Goal: Browse casually: Explore the website without a specific task or goal

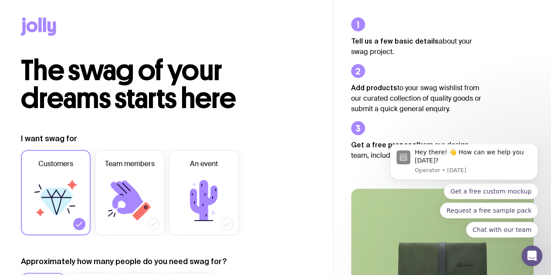
click at [38, 10] on div at bounding box center [166, 28] width 291 height 57
click at [46, 24] on icon at bounding box center [38, 26] width 35 height 18
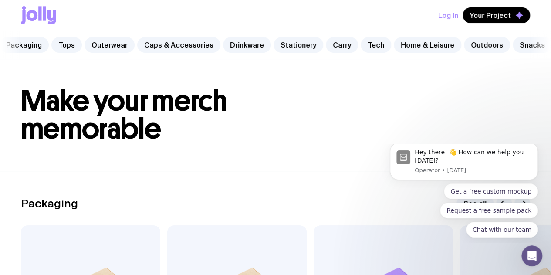
scroll to position [0, 49]
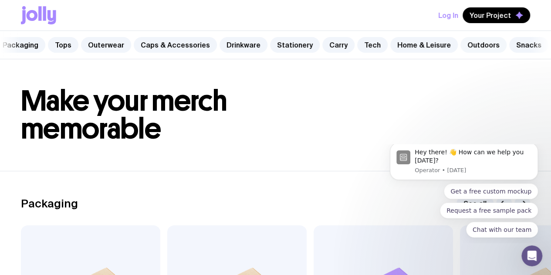
click at [480, 47] on link "Outdoors" at bounding box center [483, 45] width 46 height 16
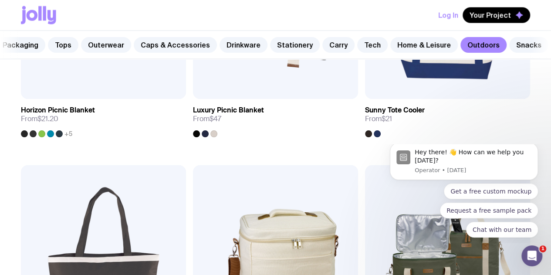
scroll to position [1076, 0]
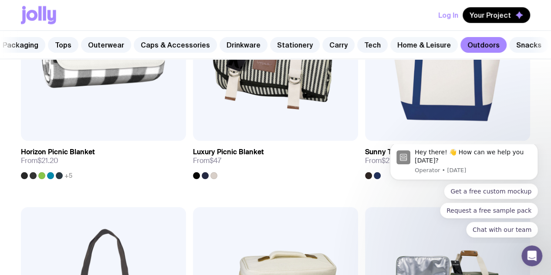
click at [432, 41] on link "Home & Leisure" at bounding box center [423, 45] width 67 height 16
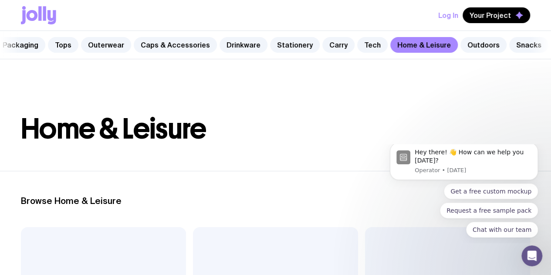
scroll to position [131, 0]
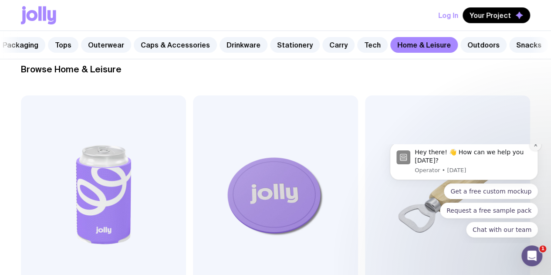
click at [534, 147] on icon "Dismiss notification" at bounding box center [535, 144] width 5 height 5
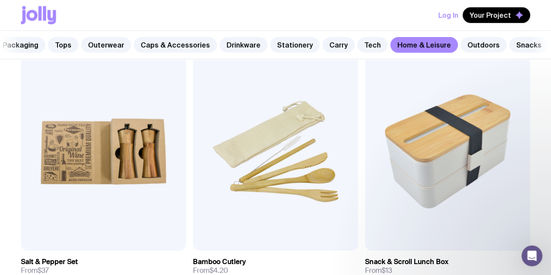
scroll to position [1205, 0]
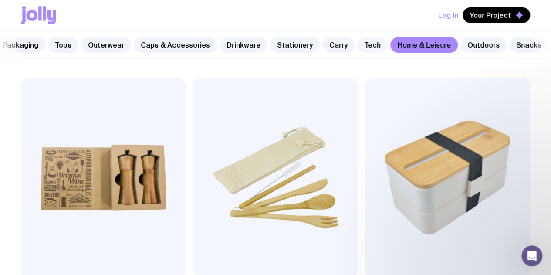
click at [364, 41] on link "Tech" at bounding box center [372, 45] width 30 height 16
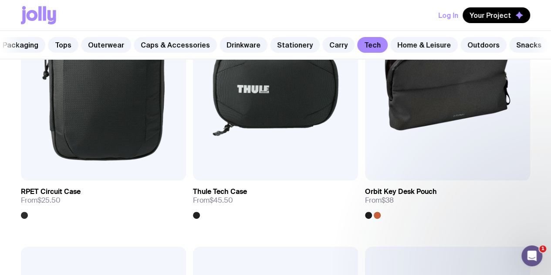
scroll to position [1528, 0]
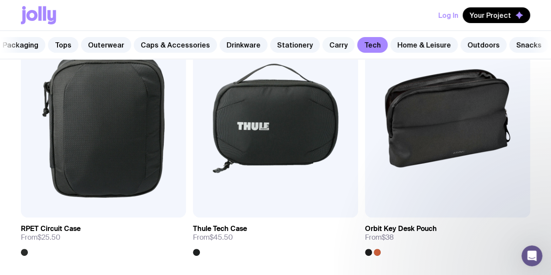
click at [322, 50] on link "Carry" at bounding box center [338, 45] width 32 height 16
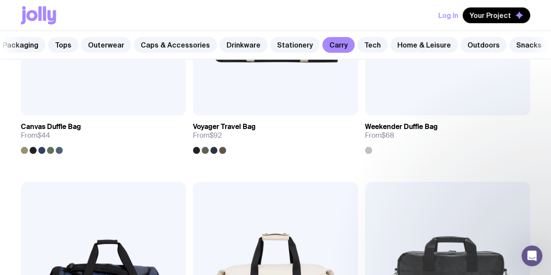
scroll to position [1926, 0]
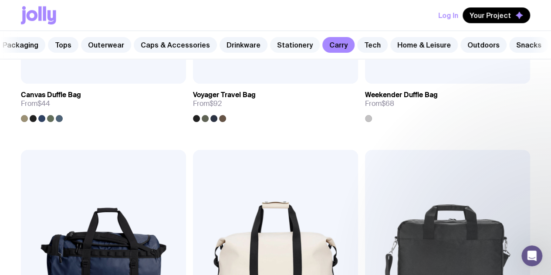
click at [284, 44] on link "Stationery" at bounding box center [295, 45] width 50 height 16
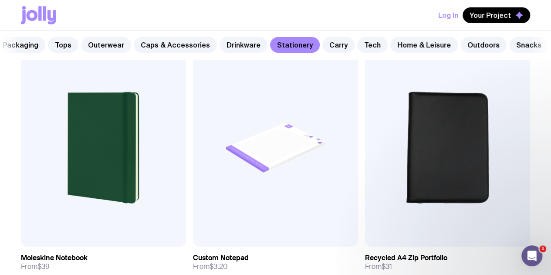
scroll to position [1500, 0]
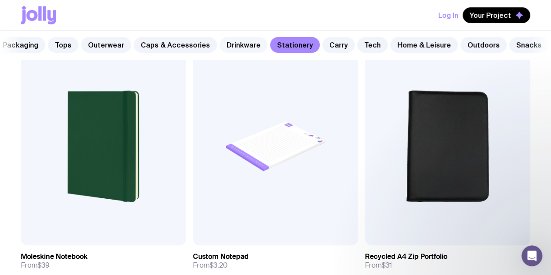
click at [223, 49] on link "Drinkware" at bounding box center [243, 45] width 48 height 16
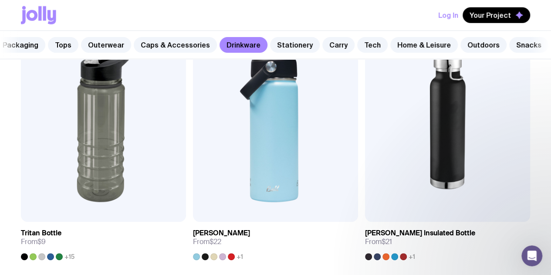
scroll to position [1261, 0]
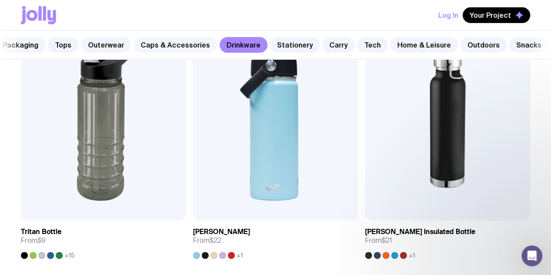
click at [186, 41] on link "Caps & Accessories" at bounding box center [175, 45] width 83 height 16
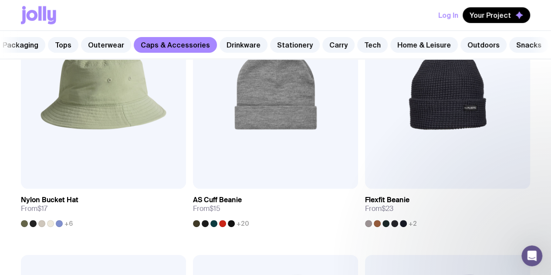
scroll to position [1353, 0]
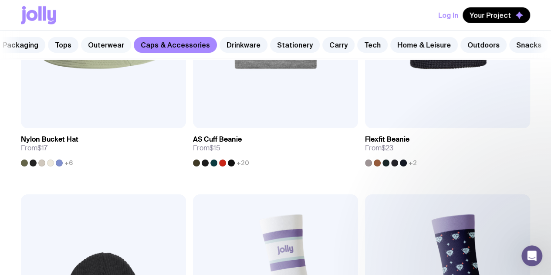
click at [116, 48] on link "Outerwear" at bounding box center [106, 45] width 50 height 16
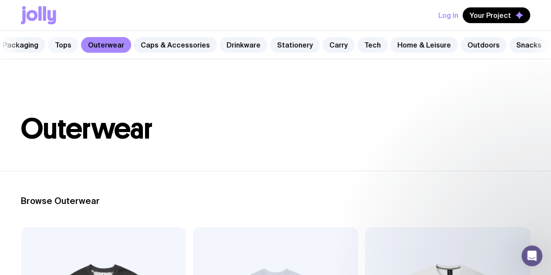
click at [69, 43] on link "Tops" at bounding box center [63, 45] width 30 height 16
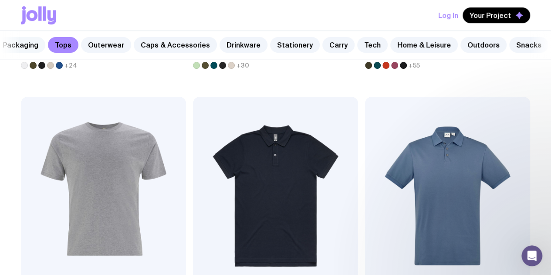
scroll to position [390, 0]
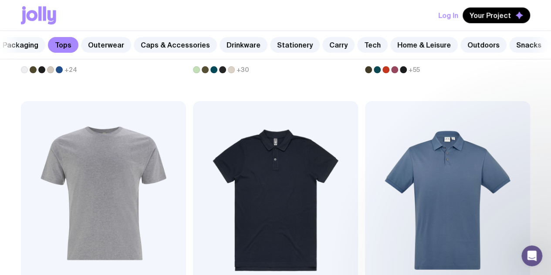
click at [29, 43] on link "Packaging" at bounding box center [21, 45] width 50 height 16
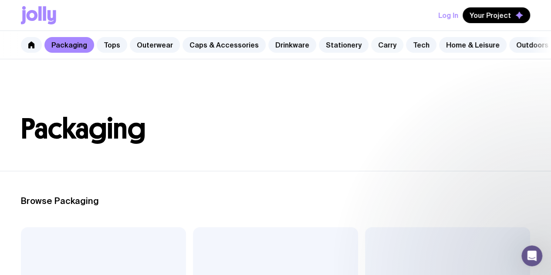
click at [371, 47] on link "Carry" at bounding box center [387, 45] width 32 height 16
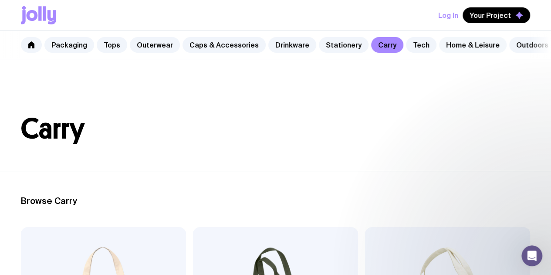
click at [457, 45] on link "Home & Leisure" at bounding box center [472, 45] width 67 height 16
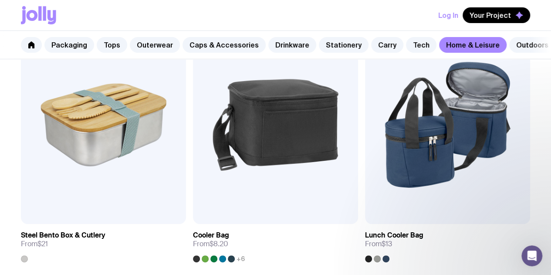
scroll to position [1787, 0]
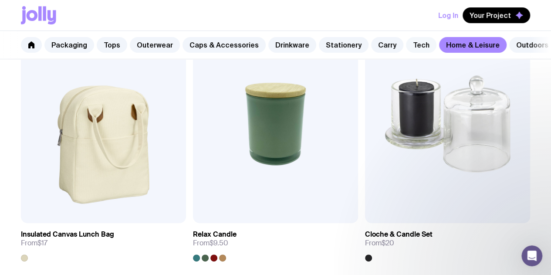
click at [407, 39] on link "Tech" at bounding box center [421, 45] width 30 height 16
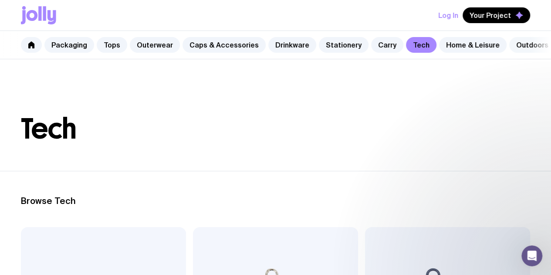
click at [522, 39] on link "Outdoors" at bounding box center [532, 45] width 46 height 16
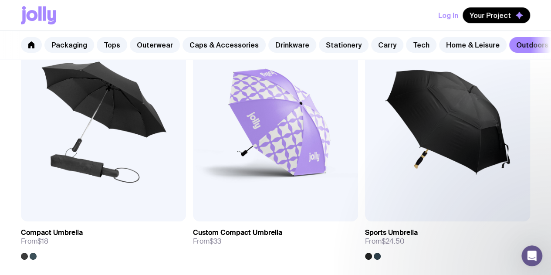
scroll to position [203, 0]
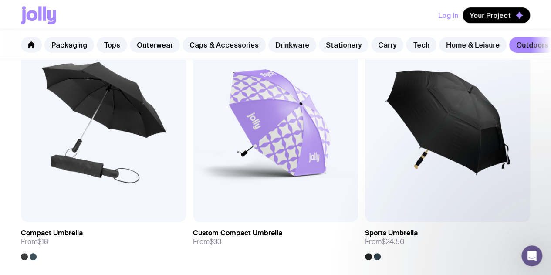
click at [333, 46] on link "Stationery" at bounding box center [344, 45] width 50 height 16
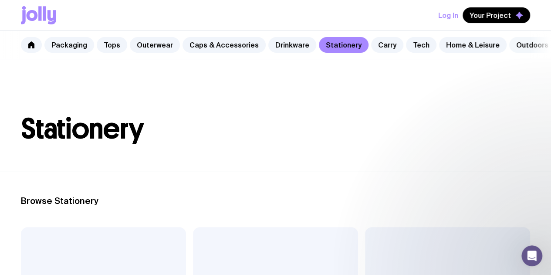
click at [509, 44] on link "Outdoors" at bounding box center [532, 45] width 46 height 16
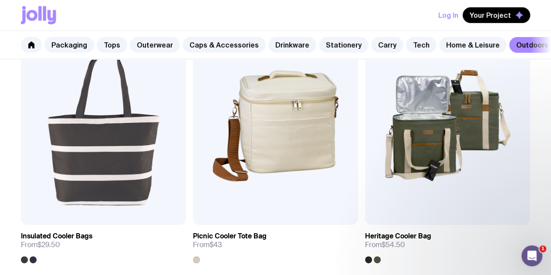
scroll to position [1256, 0]
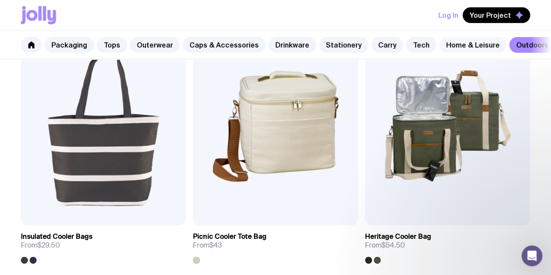
click at [458, 44] on link "Home & Leisure" at bounding box center [472, 45] width 67 height 16
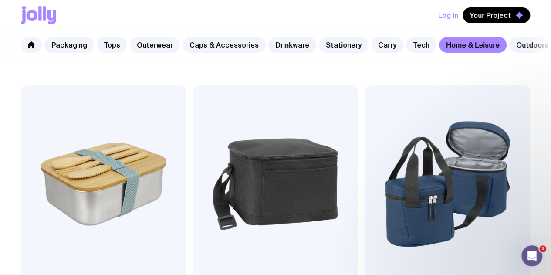
scroll to position [1462, 0]
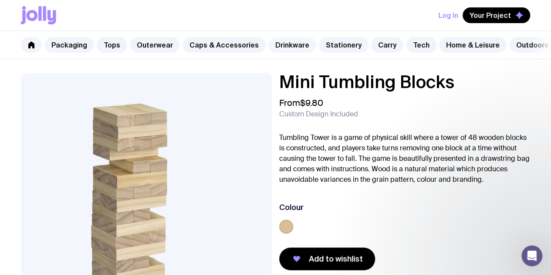
click at [286, 50] on link "Drinkware" at bounding box center [292, 45] width 48 height 16
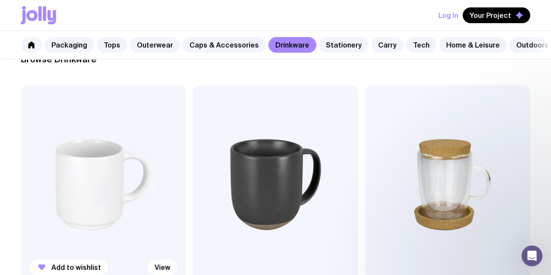
scroll to position [141, 0]
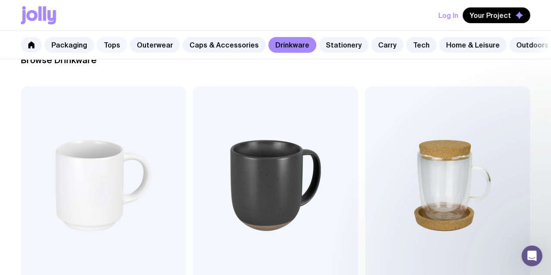
click at [111, 45] on link "Tops" at bounding box center [112, 45] width 30 height 16
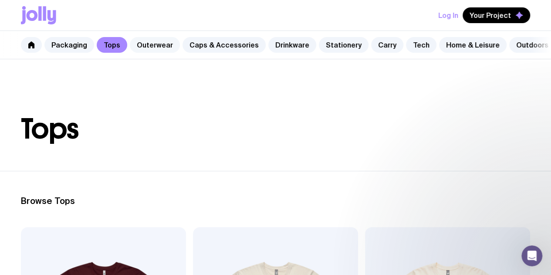
click at [147, 40] on link "Outerwear" at bounding box center [155, 45] width 50 height 16
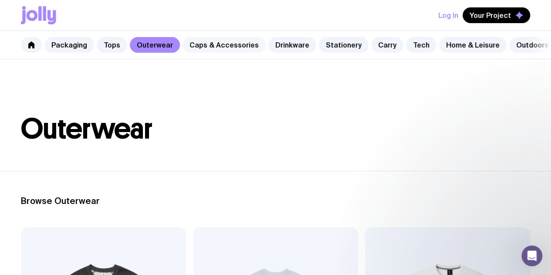
click at [241, 41] on link "Caps & Accessories" at bounding box center [223, 45] width 83 height 16
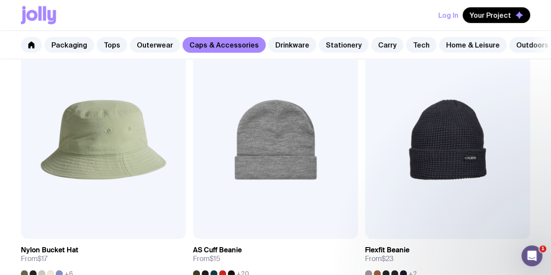
scroll to position [1243, 0]
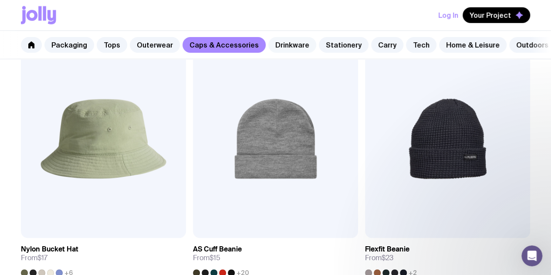
click at [296, 49] on link "Drinkware" at bounding box center [292, 45] width 48 height 16
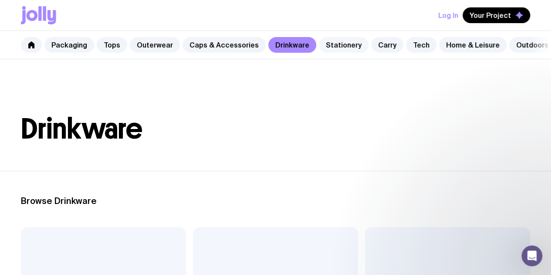
click at [336, 49] on link "Stationery" at bounding box center [344, 45] width 50 height 16
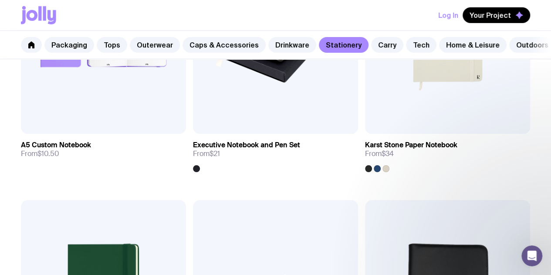
scroll to position [1347, 0]
click at [376, 43] on link "Carry" at bounding box center [387, 45] width 32 height 16
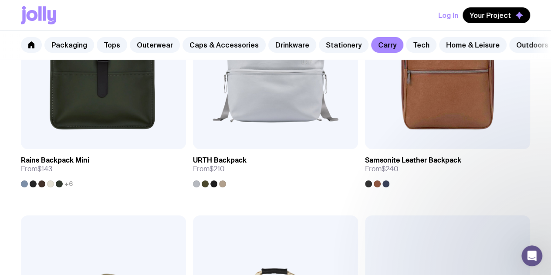
scroll to position [1599, 0]
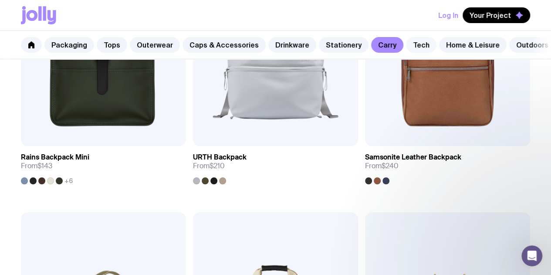
click at [416, 40] on link "Tech" at bounding box center [421, 45] width 30 height 16
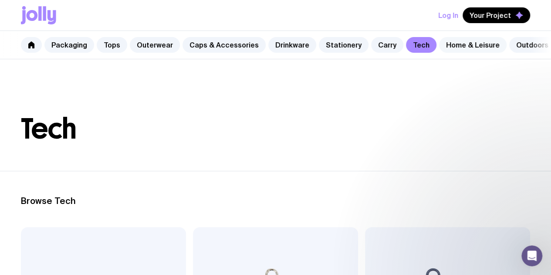
click at [440, 46] on link "Home & Leisure" at bounding box center [472, 45] width 67 height 16
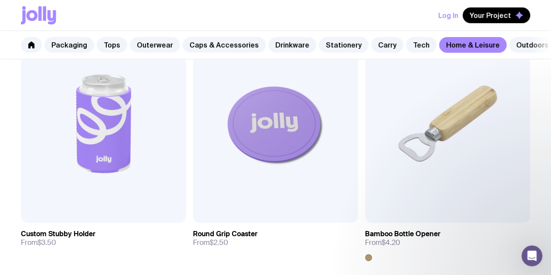
scroll to position [202, 0]
click at [509, 43] on link "Outdoors" at bounding box center [532, 45] width 46 height 16
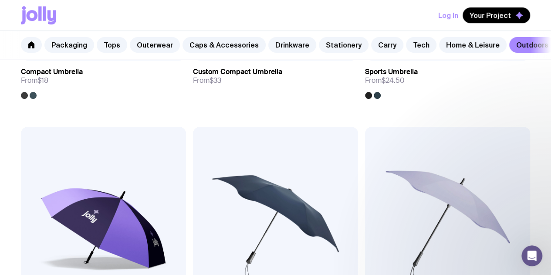
scroll to position [339, 0]
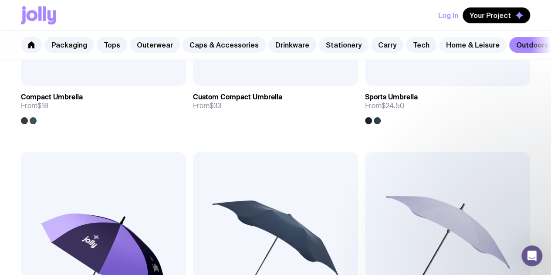
click at [464, 42] on link "Home & Leisure" at bounding box center [472, 45] width 67 height 16
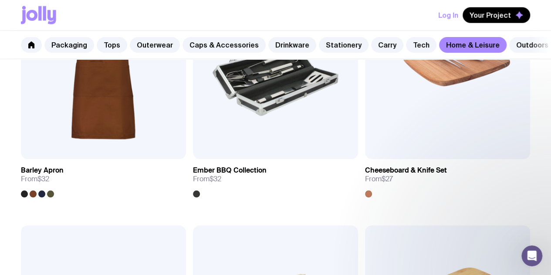
scroll to position [1058, 0]
drag, startPoint x: 212, startPoint y: 137, endPoint x: 137, endPoint y: 227, distance: 117.5
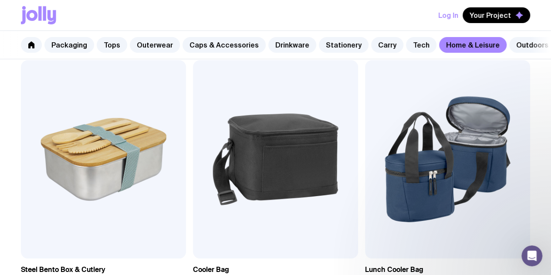
scroll to position [1488, 0]
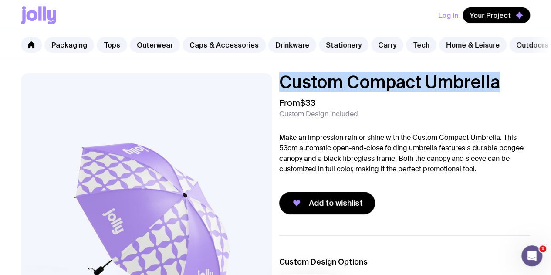
drag, startPoint x: 518, startPoint y: 89, endPoint x: 297, endPoint y: 88, distance: 221.1
click at [297, 88] on h1 "Custom Compact Umbrella" at bounding box center [404, 81] width 251 height 17
copy h1 "Custom Compact Umbrella"
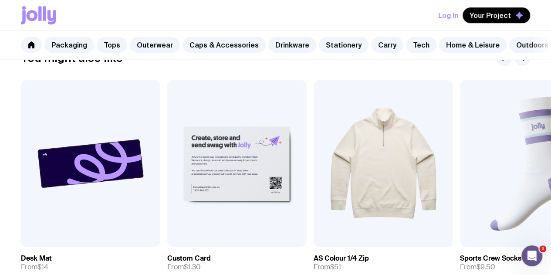
scroll to position [380, 0]
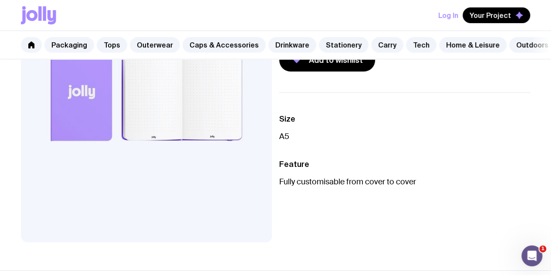
scroll to position [235, 0]
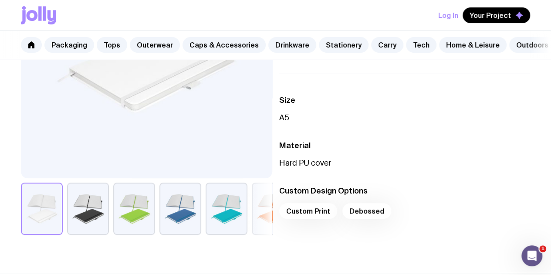
scroll to position [196, 0]
click at [319, 213] on div "Custom Print Debossed" at bounding box center [404, 213] width 251 height 21
click at [368, 213] on div "Custom Print Debossed" at bounding box center [404, 213] width 251 height 21
click at [98, 230] on button "button" at bounding box center [88, 209] width 42 height 52
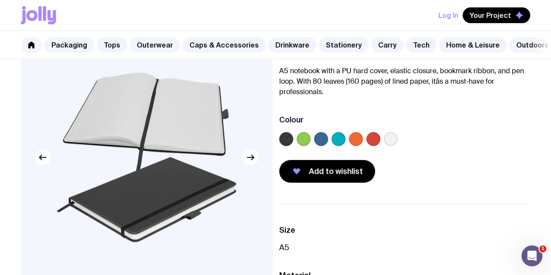
scroll to position [67, 0]
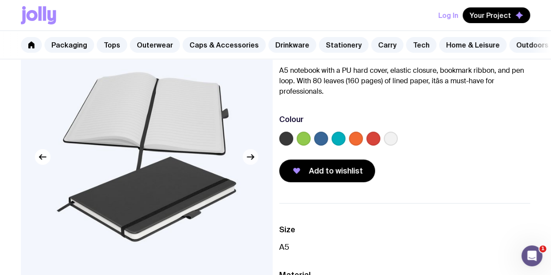
click at [250, 162] on icon "button" at bounding box center [250, 156] width 10 height 10
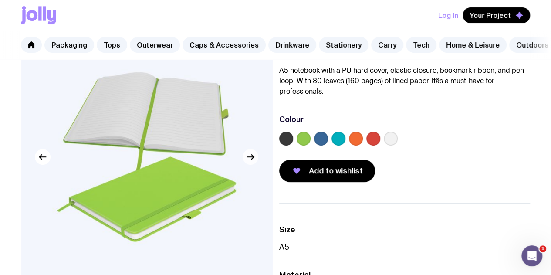
click at [249, 162] on icon "button" at bounding box center [250, 156] width 10 height 10
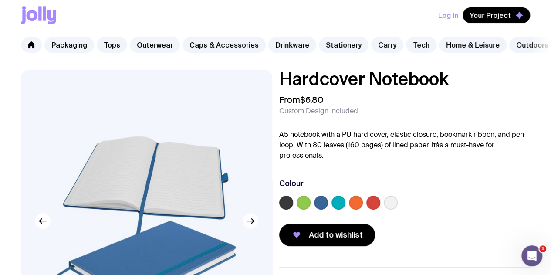
scroll to position [0, 0]
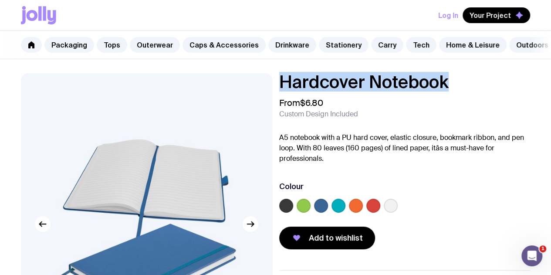
drag, startPoint x: 467, startPoint y: 90, endPoint x: 295, endPoint y: 83, distance: 172.5
click at [295, 83] on h1 "Hardcover Notebook" at bounding box center [404, 81] width 251 height 17
copy h1 "Hardcover Notebook"
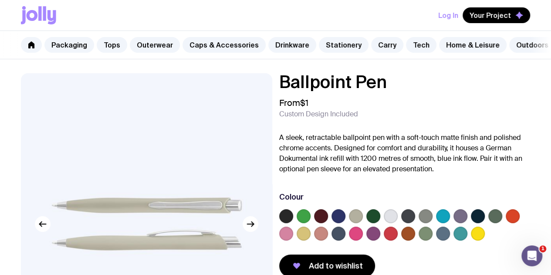
click at [345, 223] on label at bounding box center [338, 216] width 14 height 14
click at [0, 0] on input "radio" at bounding box center [0, 0] width 0 height 0
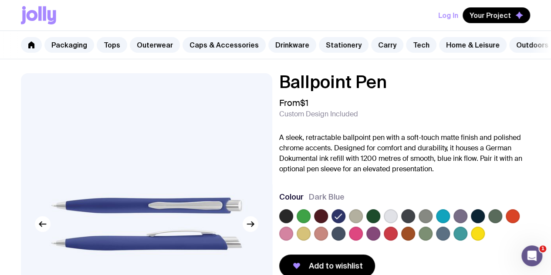
click at [293, 223] on label at bounding box center [286, 216] width 14 height 14
click at [0, 0] on input "radio" at bounding box center [0, 0] width 0 height 0
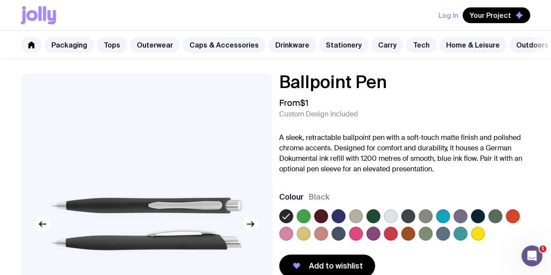
click at [484, 223] on label at bounding box center [477, 216] width 14 height 14
click at [0, 0] on input "radio" at bounding box center [0, 0] width 0 height 0
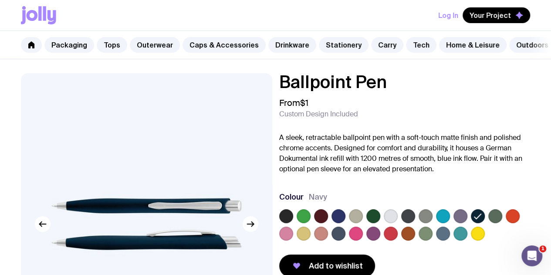
click at [293, 223] on label at bounding box center [286, 216] width 14 height 14
click at [0, 0] on input "radio" at bounding box center [0, 0] width 0 height 0
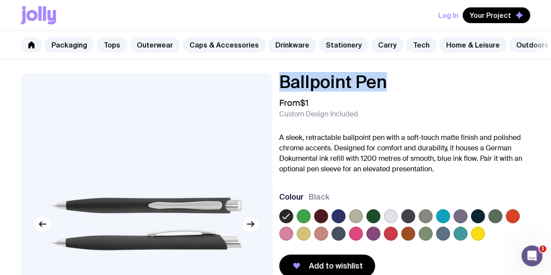
drag, startPoint x: 403, startPoint y: 93, endPoint x: 295, endPoint y: 89, distance: 108.0
click at [295, 89] on h1 "Ballpoint Pen" at bounding box center [404, 81] width 251 height 17
copy h1 "Ballpoint Pen"
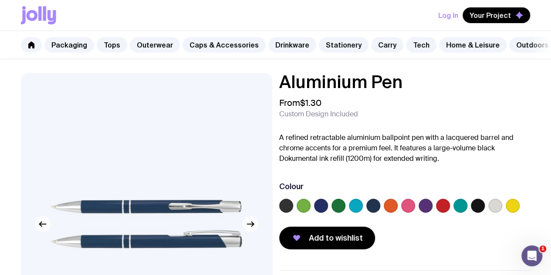
click at [293, 209] on label at bounding box center [286, 205] width 14 height 14
click at [0, 0] on input "radio" at bounding box center [0, 0] width 0 height 0
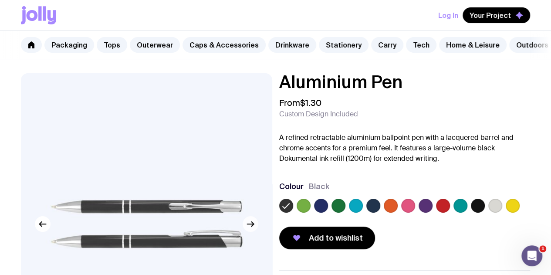
click at [250, 229] on icon "button" at bounding box center [250, 223] width 10 height 10
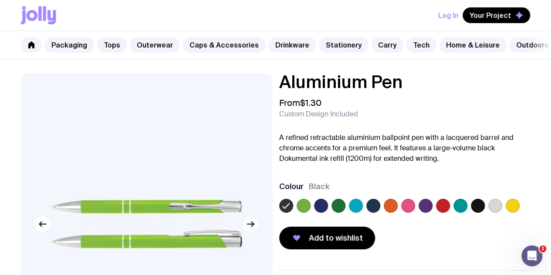
click at [250, 229] on icon "button" at bounding box center [250, 223] width 10 height 10
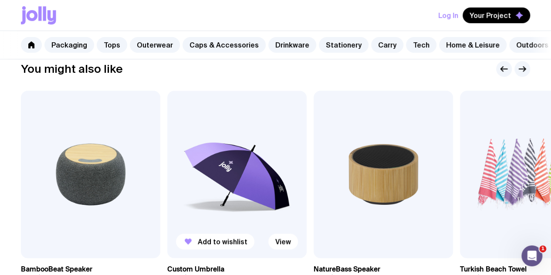
scroll to position [390, 0]
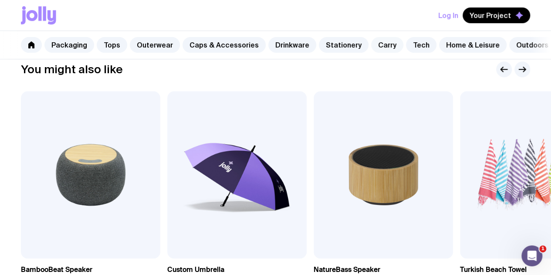
click at [371, 45] on link "Carry" at bounding box center [387, 45] width 32 height 16
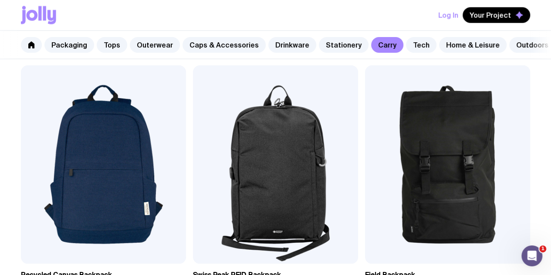
scroll to position [954, 0]
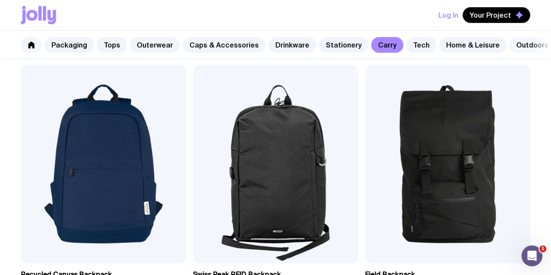
click at [515, 42] on link "Outdoors" at bounding box center [532, 45] width 46 height 16
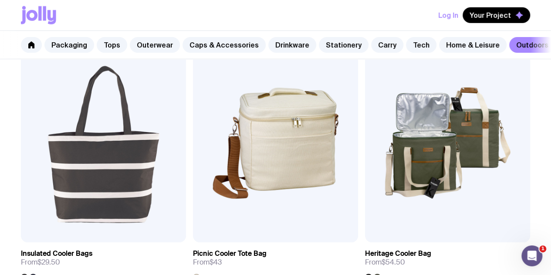
scroll to position [1239, 0]
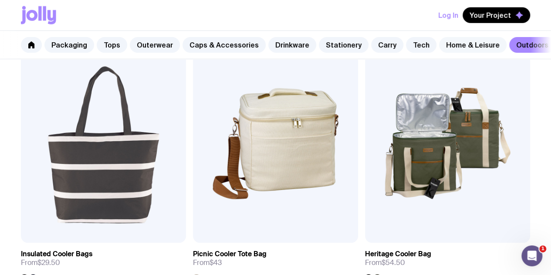
click at [454, 46] on link "Home & Leisure" at bounding box center [472, 45] width 67 height 16
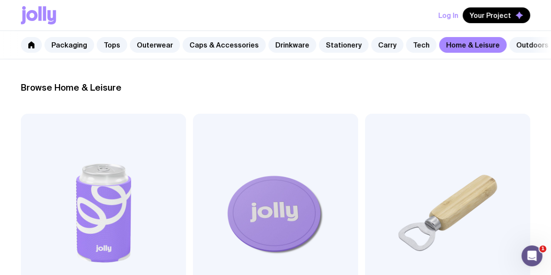
scroll to position [117, 0]
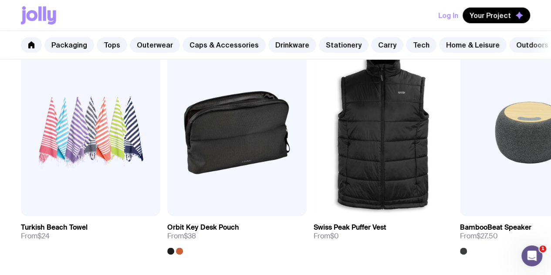
scroll to position [468, 0]
click at [406, 41] on link "Tech" at bounding box center [421, 45] width 30 height 16
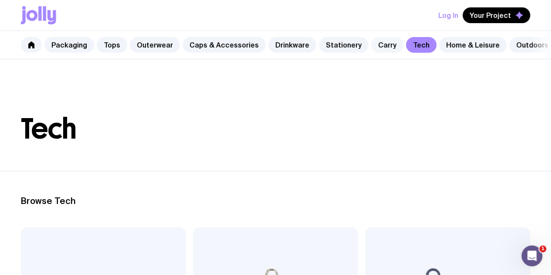
click at [371, 47] on link "Carry" at bounding box center [387, 45] width 32 height 16
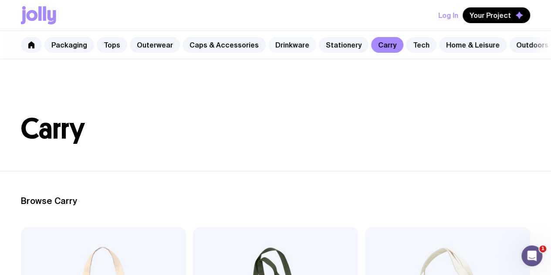
click at [289, 41] on link "Drinkware" at bounding box center [292, 45] width 48 height 16
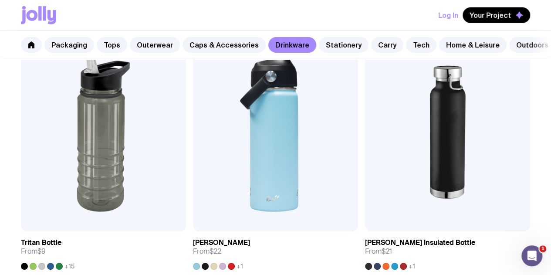
scroll to position [1362, 0]
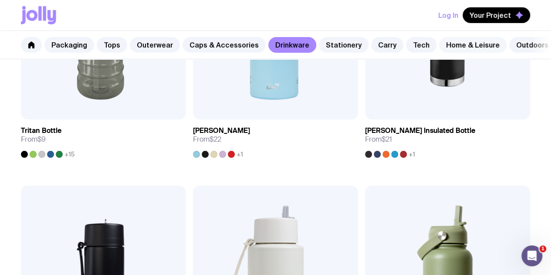
click at [456, 48] on link "Home & Leisure" at bounding box center [472, 45] width 67 height 16
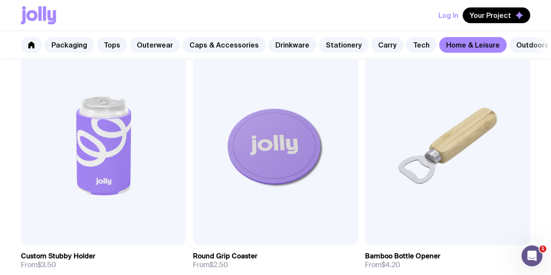
scroll to position [183, 0]
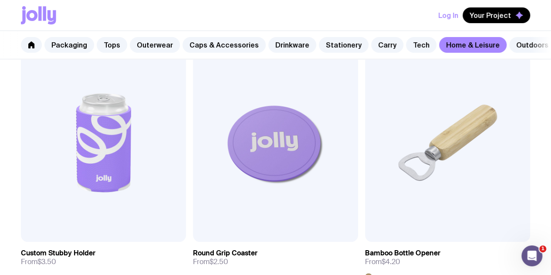
click at [530, 44] on nav "Packaging Tops Outerwear Caps & Accessories Drinkware Stationery Carry Tech Hom…" at bounding box center [275, 45] width 551 height 28
click at [527, 44] on link "Outdoors" at bounding box center [532, 45] width 46 height 16
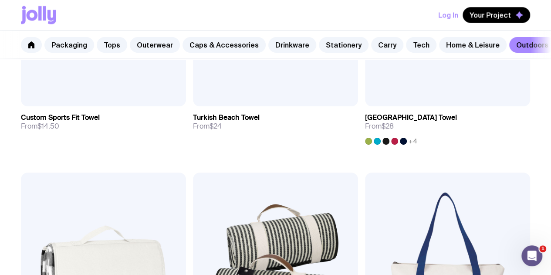
scroll to position [849, 0]
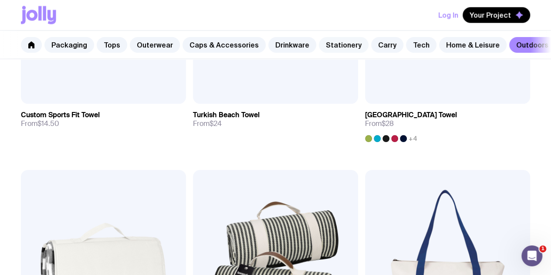
click at [332, 38] on link "Stationery" at bounding box center [344, 45] width 50 height 16
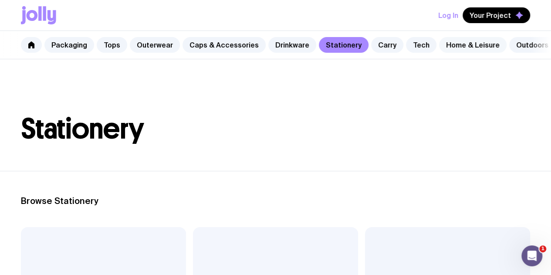
click at [467, 45] on link "Home & Leisure" at bounding box center [472, 45] width 67 height 16
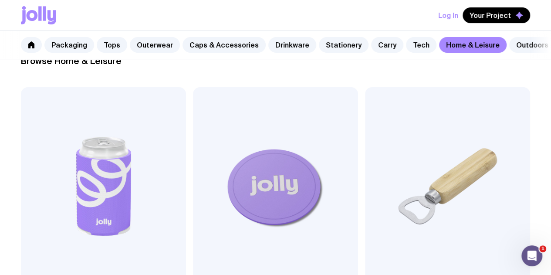
scroll to position [161, 0]
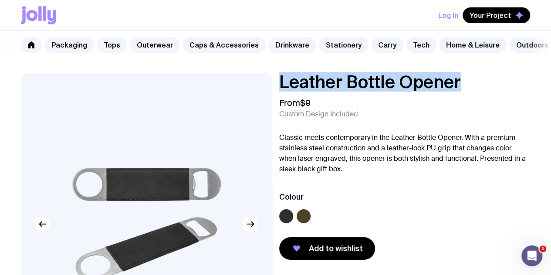
drag, startPoint x: 489, startPoint y: 93, endPoint x: 289, endPoint y: 74, distance: 200.7
copy h1 "Leather Bottle Opener"
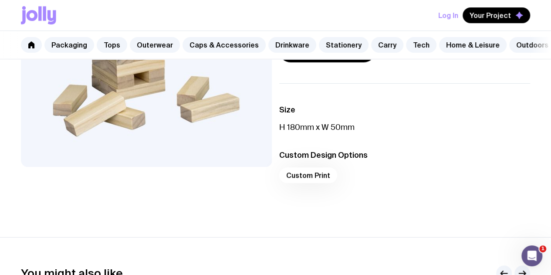
scroll to position [210, 0]
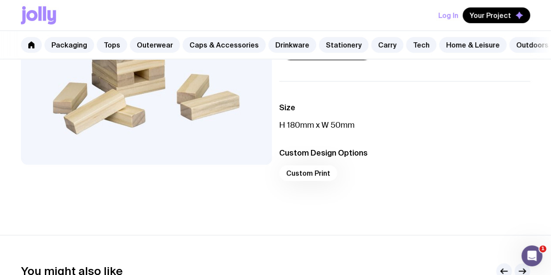
click at [331, 185] on div "Custom Print" at bounding box center [404, 175] width 251 height 21
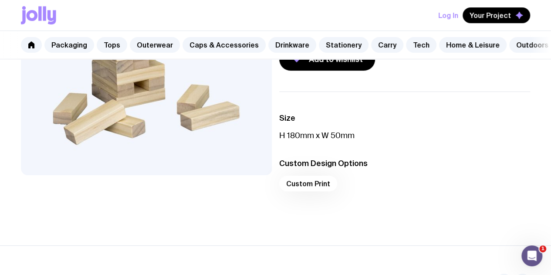
scroll to position [199, 0]
click at [336, 43] on link "Stationery" at bounding box center [344, 45] width 50 height 16
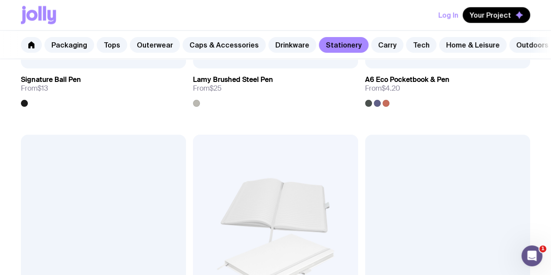
scroll to position [880, 0]
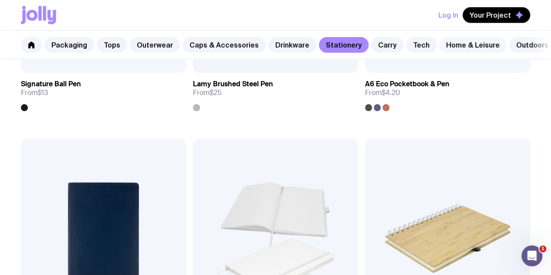
click at [458, 49] on link "Home & Leisure" at bounding box center [472, 45] width 67 height 16
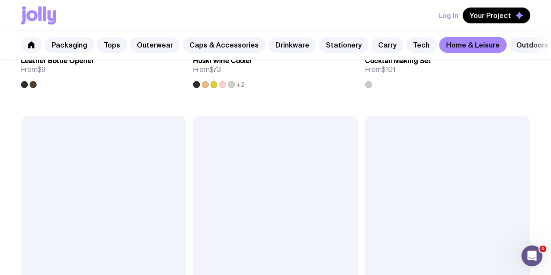
scroll to position [653, 0]
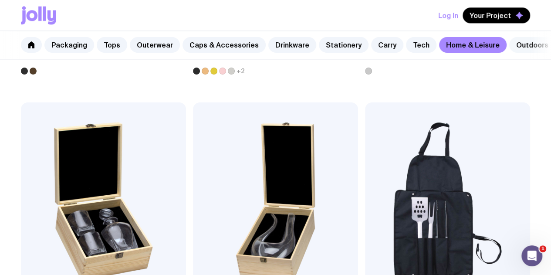
click at [515, 40] on link "Outdoors" at bounding box center [532, 45] width 46 height 16
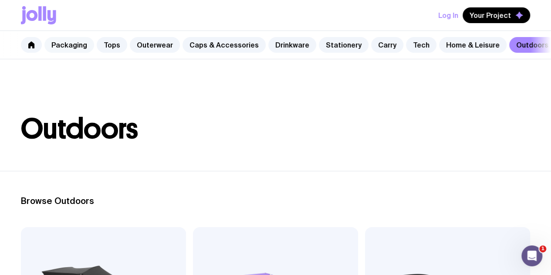
click at [84, 47] on link "Packaging" at bounding box center [69, 45] width 50 height 16
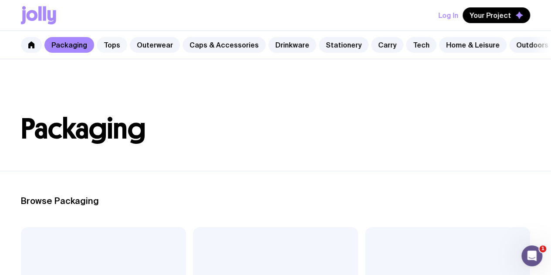
click at [106, 47] on link "Tops" at bounding box center [112, 45] width 30 height 16
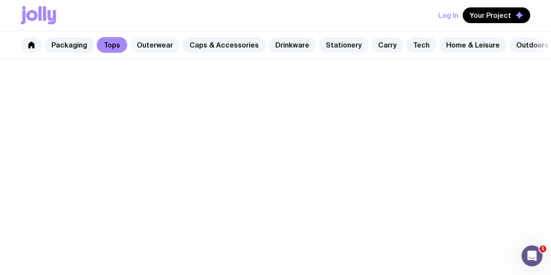
click at [140, 47] on link "Outerwear" at bounding box center [155, 45] width 50 height 16
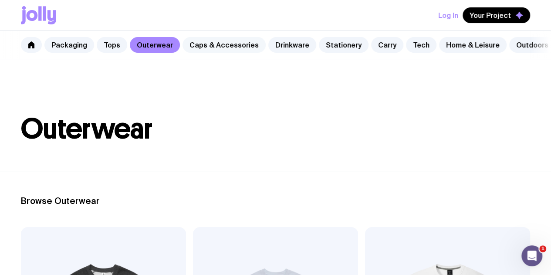
click at [222, 51] on link "Caps & Accessories" at bounding box center [223, 45] width 83 height 16
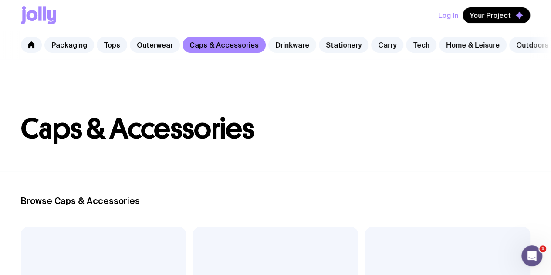
click at [268, 50] on link "Drinkware" at bounding box center [292, 45] width 48 height 16
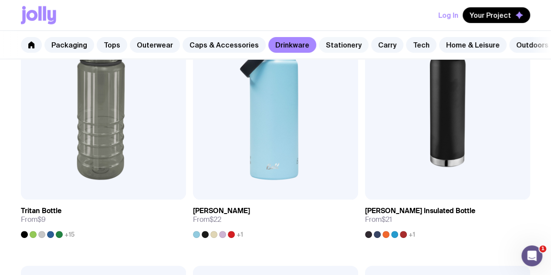
scroll to position [1291, 0]
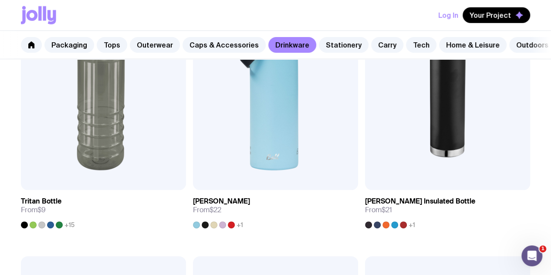
click at [340, 35] on div "Packaging Tops Outerwear Caps & Accessories Drinkware Stationery Carry Tech Hom…" at bounding box center [275, 45] width 551 height 28
click at [341, 40] on link "Stationery" at bounding box center [344, 45] width 50 height 16
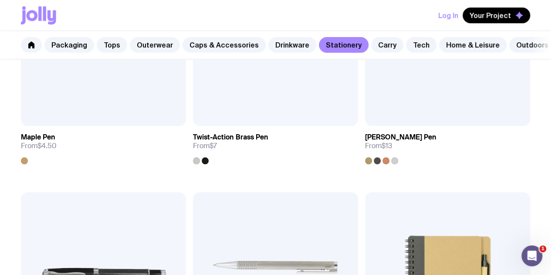
scroll to position [580, 0]
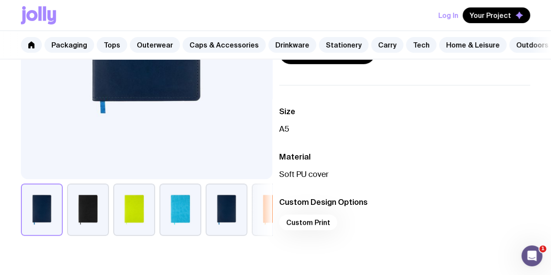
click at [101, 230] on button "button" at bounding box center [88, 209] width 42 height 52
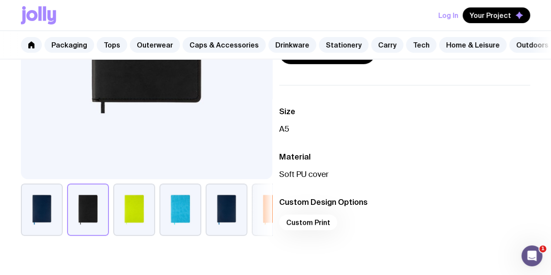
click at [155, 221] on button "button" at bounding box center [134, 209] width 42 height 52
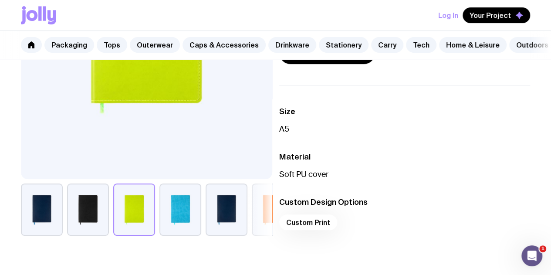
click at [201, 218] on button "button" at bounding box center [180, 209] width 42 height 52
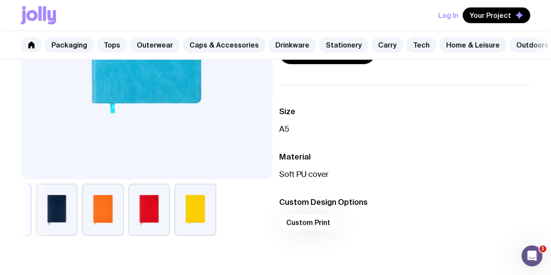
click at [216, 215] on button "button" at bounding box center [195, 209] width 42 height 52
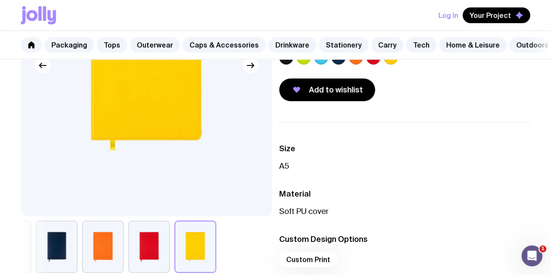
scroll to position [165, 0]
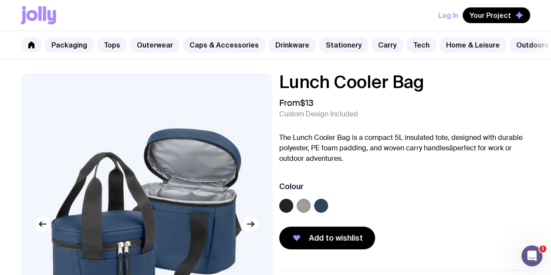
click at [310, 212] on label at bounding box center [303, 205] width 14 height 14
click at [0, 0] on input "radio" at bounding box center [0, 0] width 0 height 0
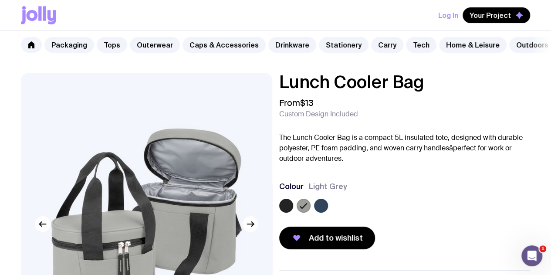
click at [310, 211] on div at bounding box center [303, 205] width 14 height 14
click at [293, 211] on label at bounding box center [286, 205] width 14 height 14
click at [0, 0] on input "radio" at bounding box center [0, 0] width 0 height 0
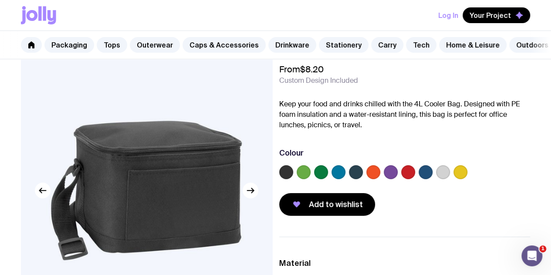
scroll to position [33, 0]
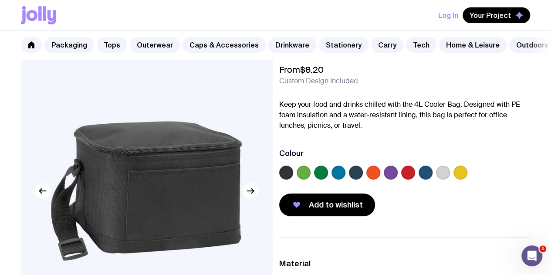
click at [467, 179] on label at bounding box center [460, 172] width 14 height 14
click at [0, 0] on input "radio" at bounding box center [0, 0] width 0 height 0
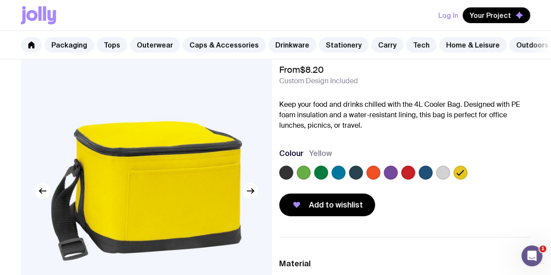
click at [450, 179] on label at bounding box center [443, 172] width 14 height 14
click at [0, 0] on input "radio" at bounding box center [0, 0] width 0 height 0
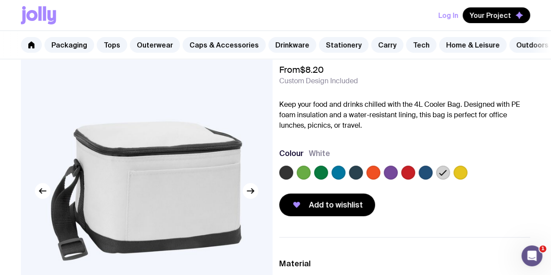
click at [450, 179] on label at bounding box center [443, 172] width 14 height 14
click at [0, 0] on input "radio" at bounding box center [0, 0] width 0 height 0
click at [415, 179] on label at bounding box center [408, 172] width 14 height 14
click at [0, 0] on input "radio" at bounding box center [0, 0] width 0 height 0
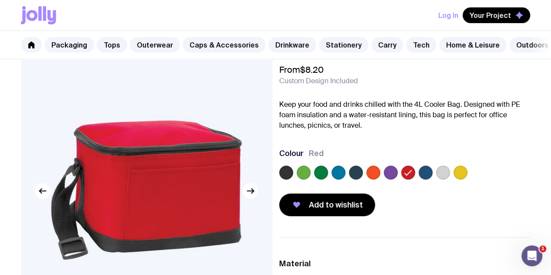
click at [450, 178] on label at bounding box center [443, 172] width 14 height 14
click at [0, 0] on input "radio" at bounding box center [0, 0] width 0 height 0
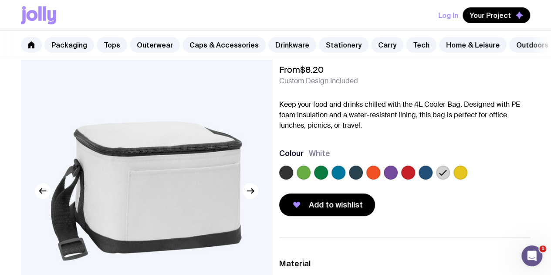
click at [342, 177] on div at bounding box center [404, 173] width 251 height 17
click at [310, 177] on label at bounding box center [303, 172] width 14 height 14
click at [0, 0] on input "radio" at bounding box center [0, 0] width 0 height 0
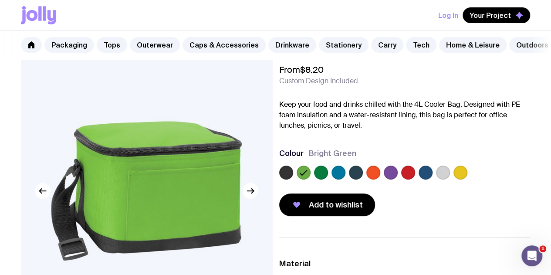
click at [293, 177] on label at bounding box center [286, 172] width 14 height 14
click at [0, 0] on input "radio" at bounding box center [0, 0] width 0 height 0
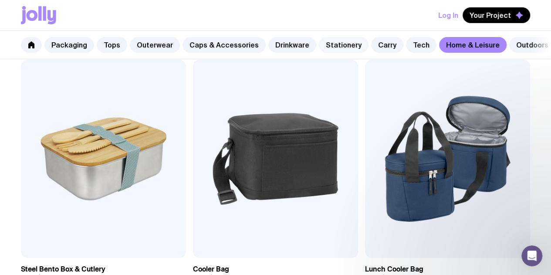
click at [320, 49] on link "Stationery" at bounding box center [344, 45] width 50 height 16
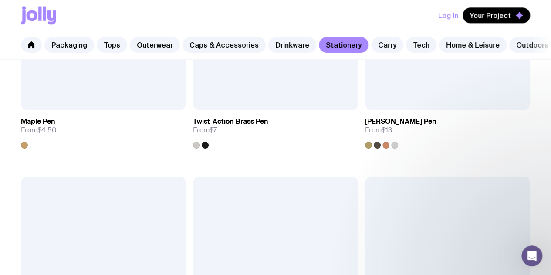
scroll to position [581, 0]
